Goal: Task Accomplishment & Management: Complete application form

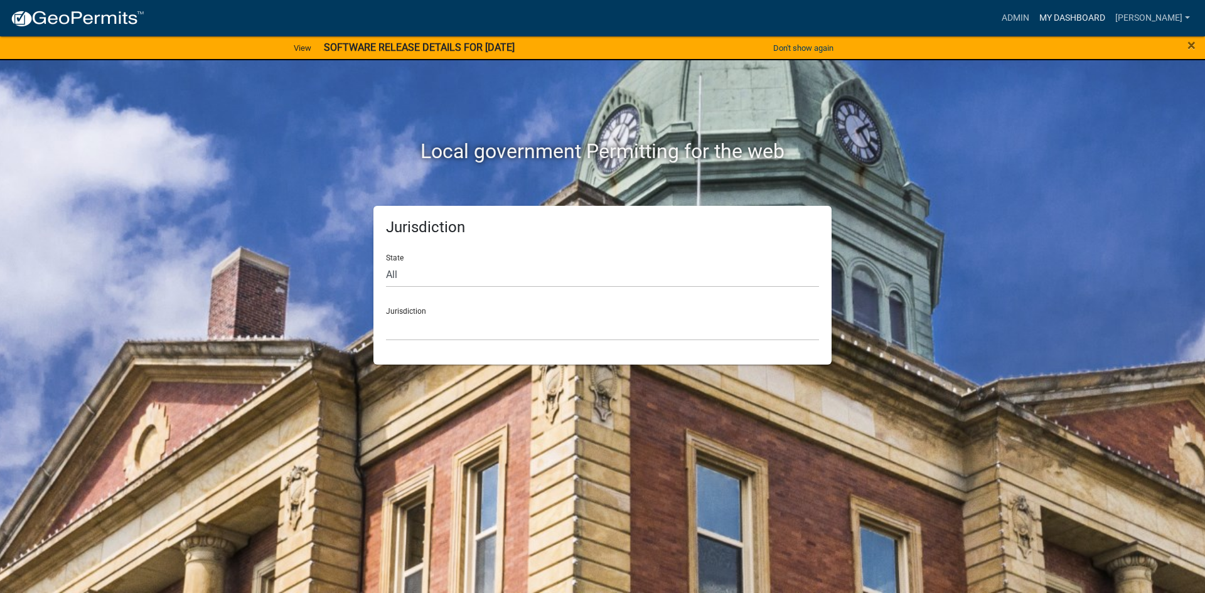
click at [1110, 20] on link "My Dashboard" at bounding box center [1072, 18] width 76 height 24
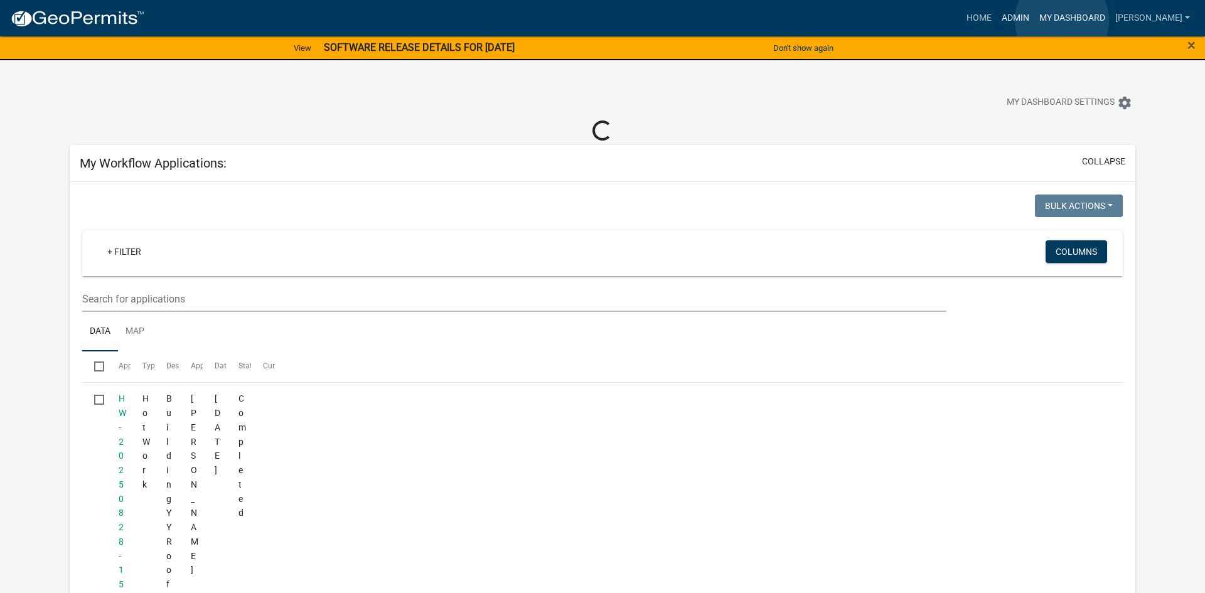
click at [1062, 19] on ul "Home Admin My Dashboard [PERSON_NAME] Admin Account Logout" at bounding box center [1077, 18] width 233 height 24
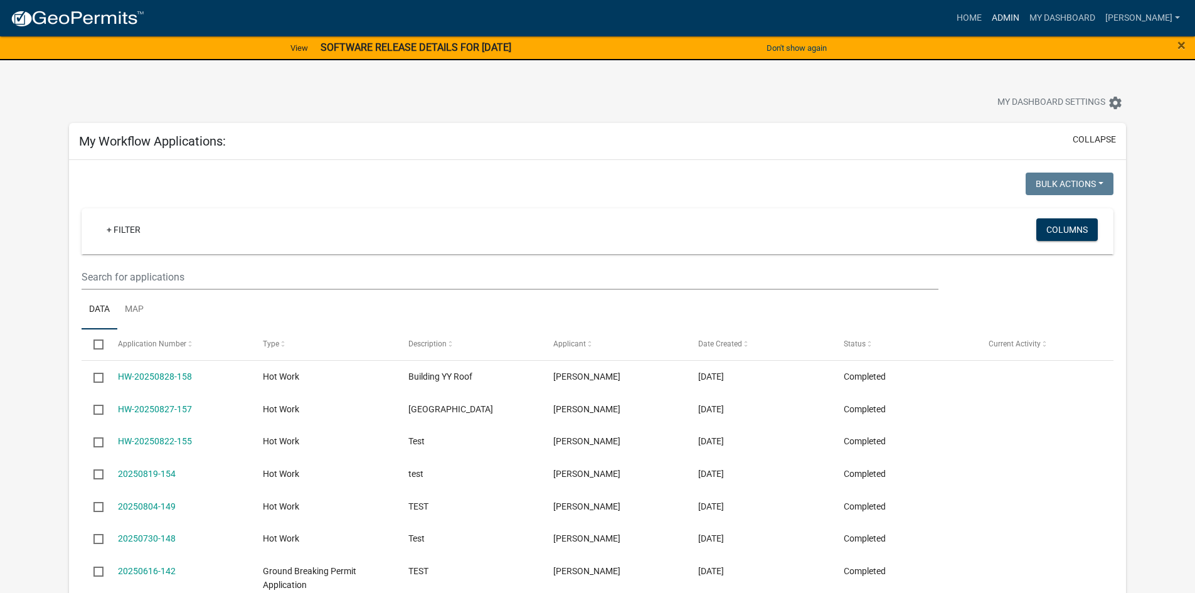
click at [1025, 18] on link "Admin" at bounding box center [1006, 18] width 38 height 24
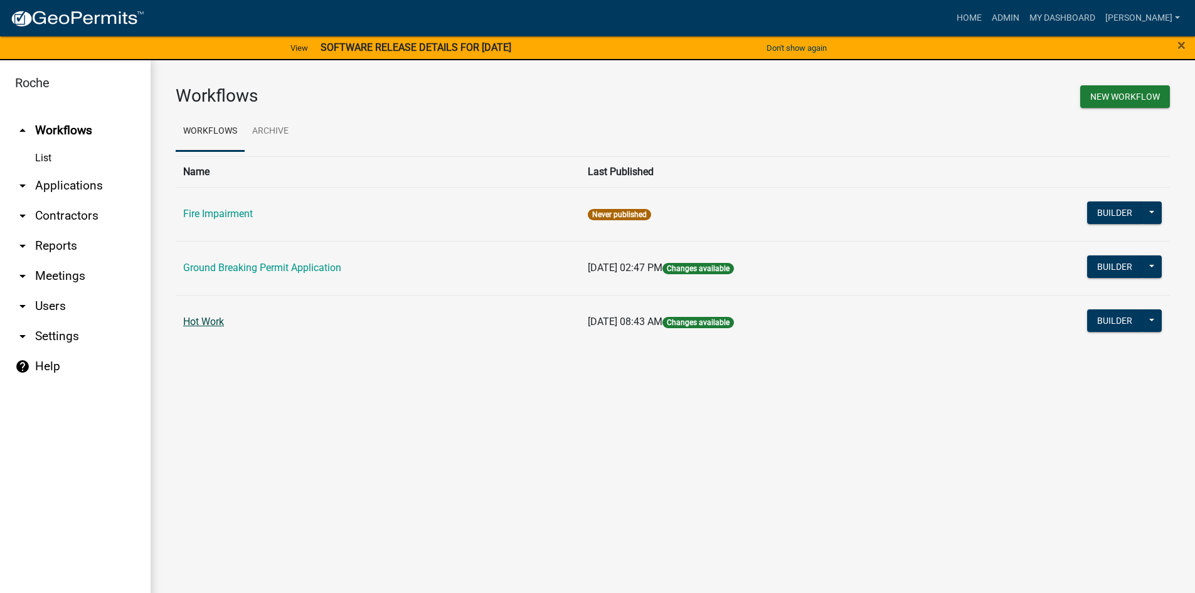
click at [193, 322] on link "Hot Work" at bounding box center [203, 322] width 41 height 12
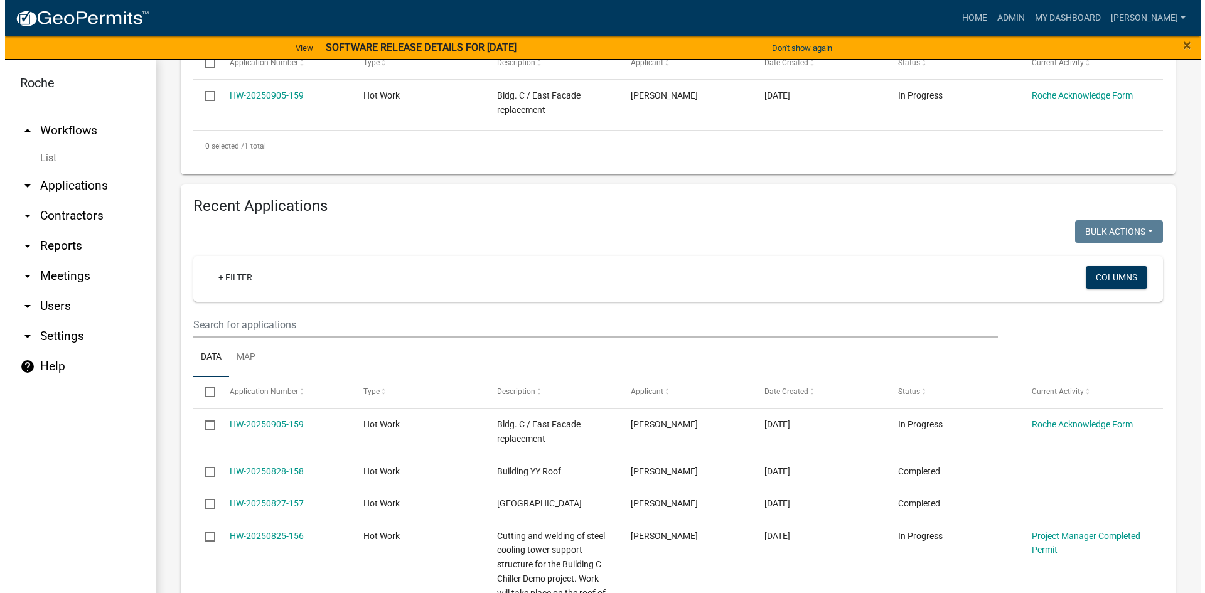
scroll to position [251, 0]
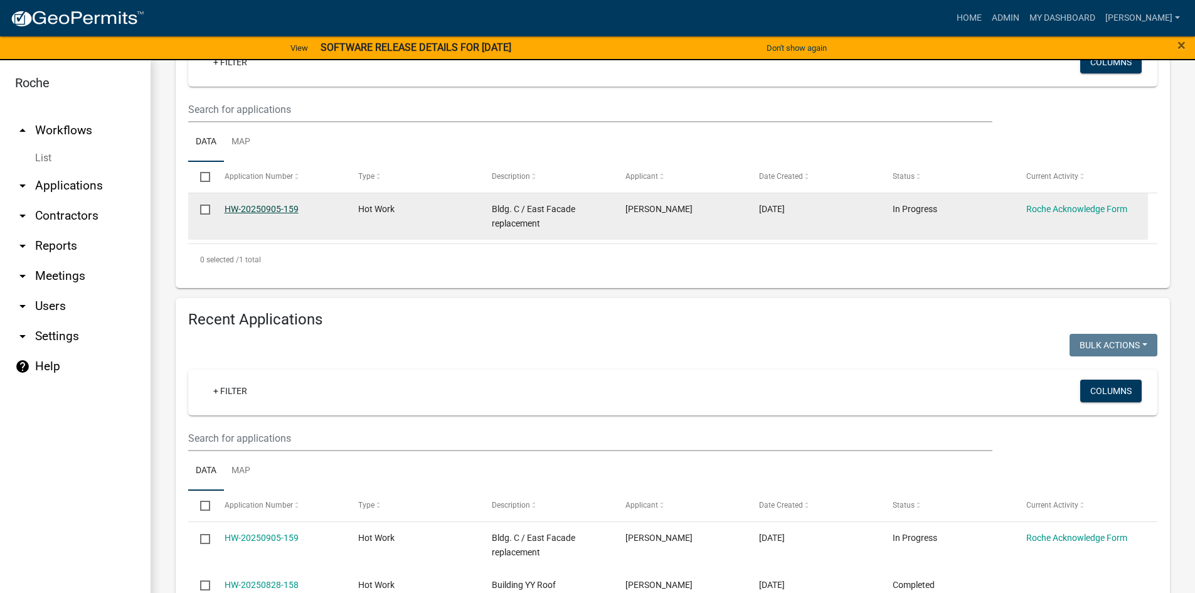
click at [264, 208] on link "HW-20250905-159" at bounding box center [262, 209] width 74 height 10
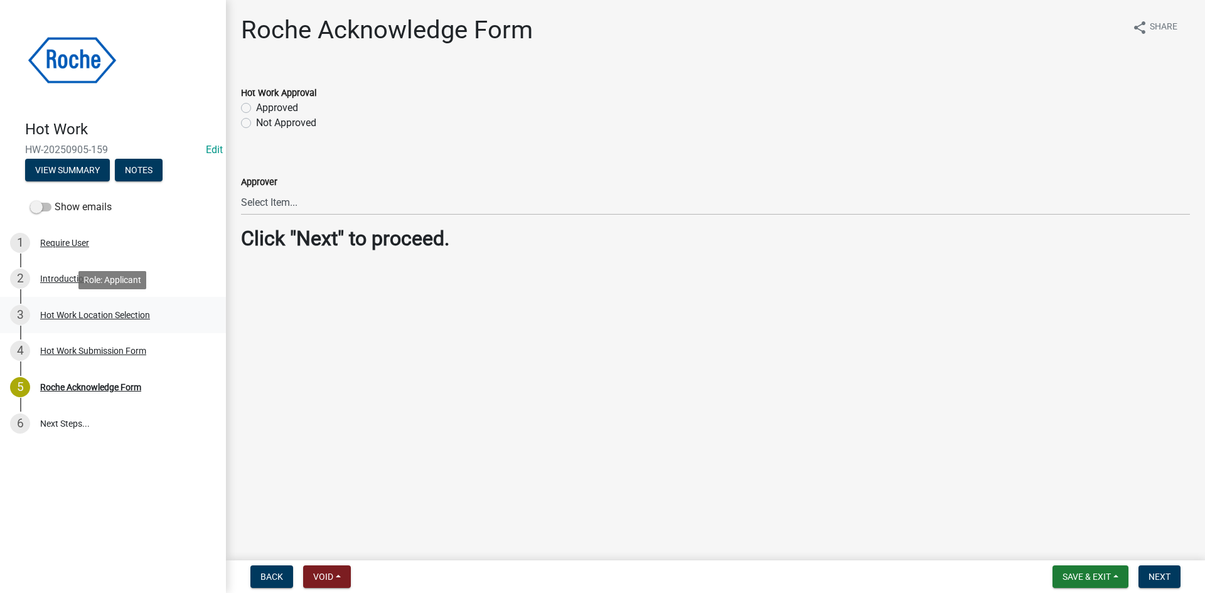
click at [79, 314] on div "Hot Work Location Selection" at bounding box center [95, 315] width 110 height 9
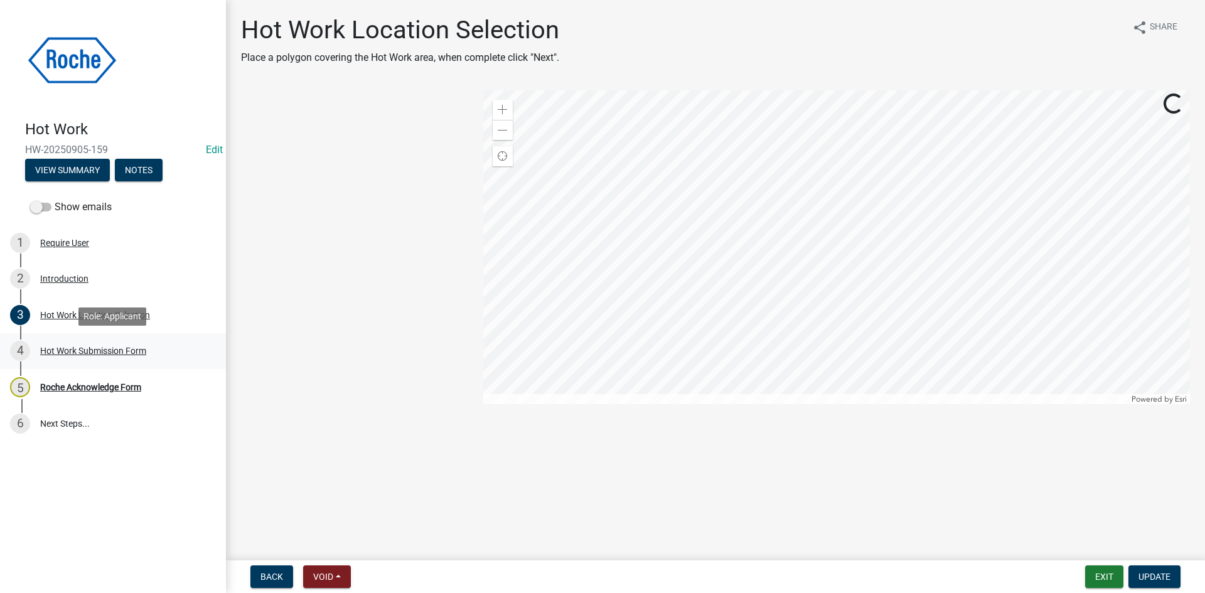
click at [72, 348] on div "Hot Work Submission Form" at bounding box center [93, 350] width 106 height 9
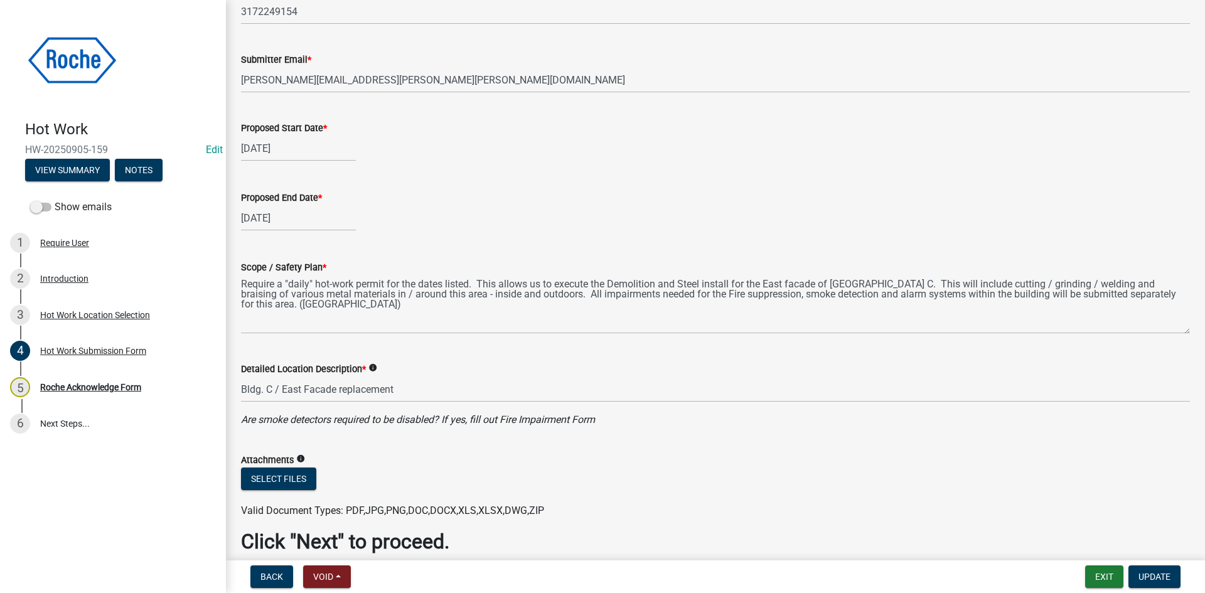
scroll to position [314, 0]
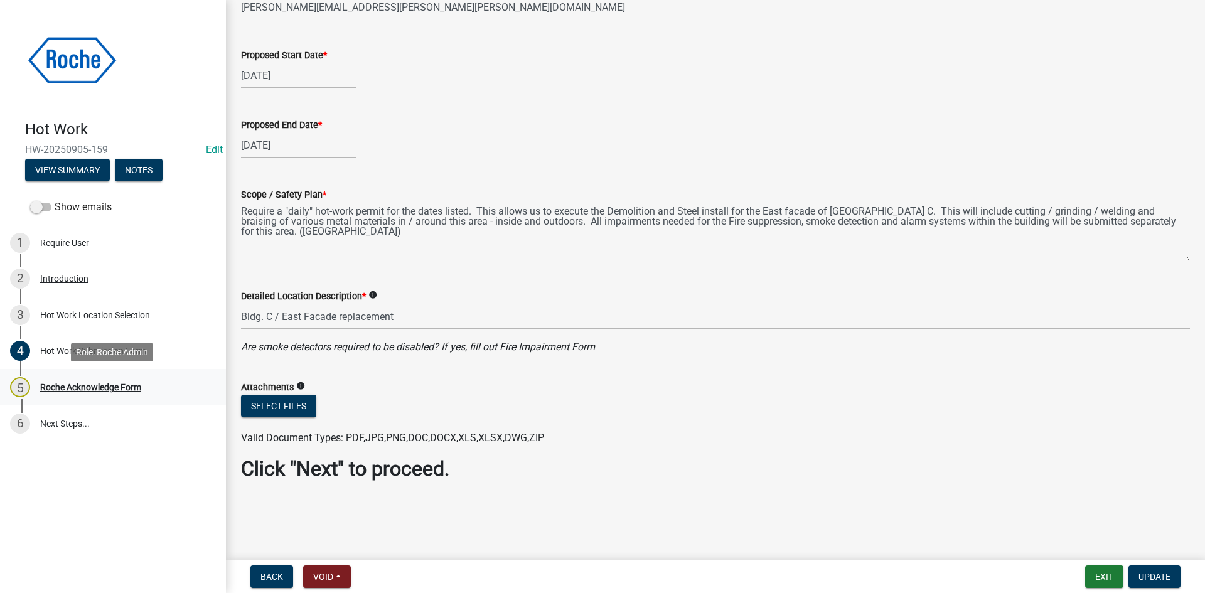
click at [70, 385] on div "Roche Acknowledge Form" at bounding box center [90, 387] width 101 height 9
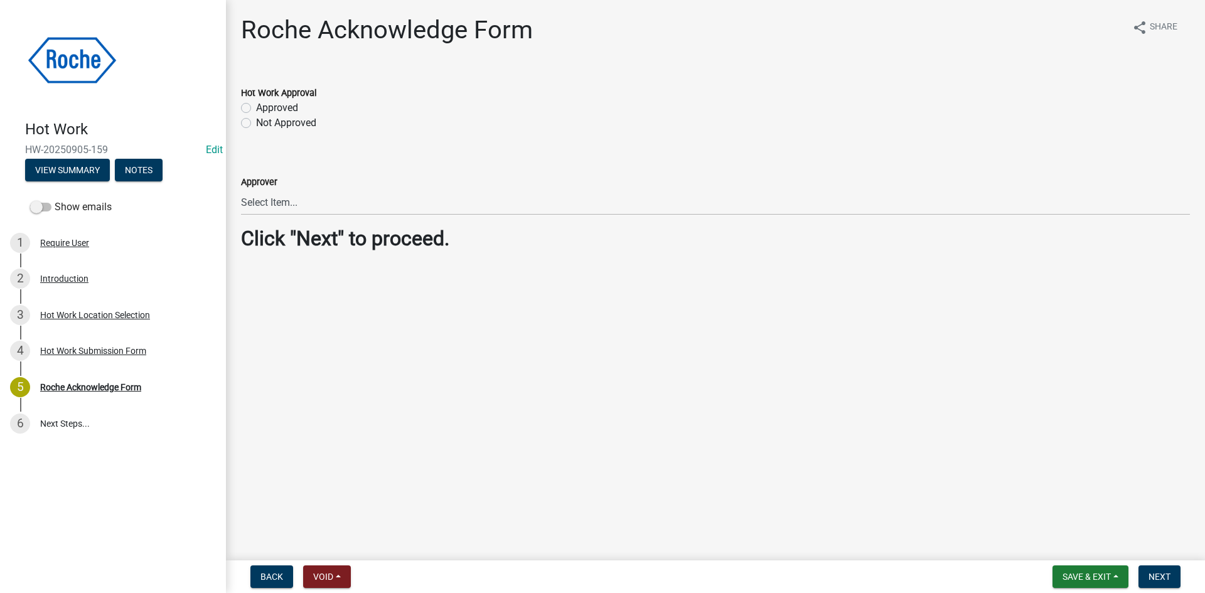
click at [256, 105] on label "Approved" at bounding box center [277, 107] width 42 height 15
click at [256, 105] on input "Approved" at bounding box center [260, 104] width 8 height 8
radio input "true"
click at [1093, 573] on span "Save & Exit" at bounding box center [1086, 577] width 48 height 10
click at [1070, 516] on button "Save" at bounding box center [1078, 514] width 100 height 30
